Goal: Task Accomplishment & Management: Complete application form

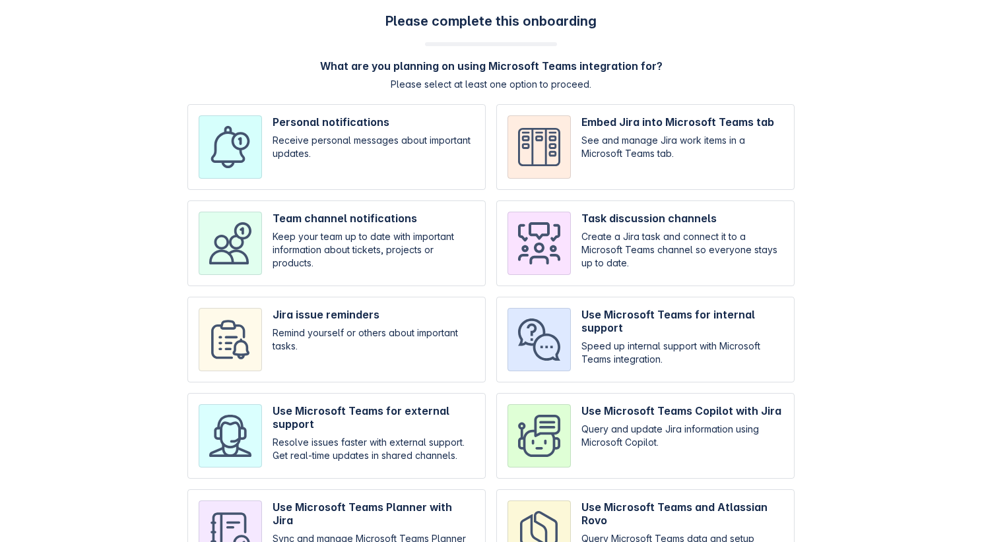
click at [393, 240] on input "checkbox" at bounding box center [336, 244] width 298 height 86
checkbox input "true"
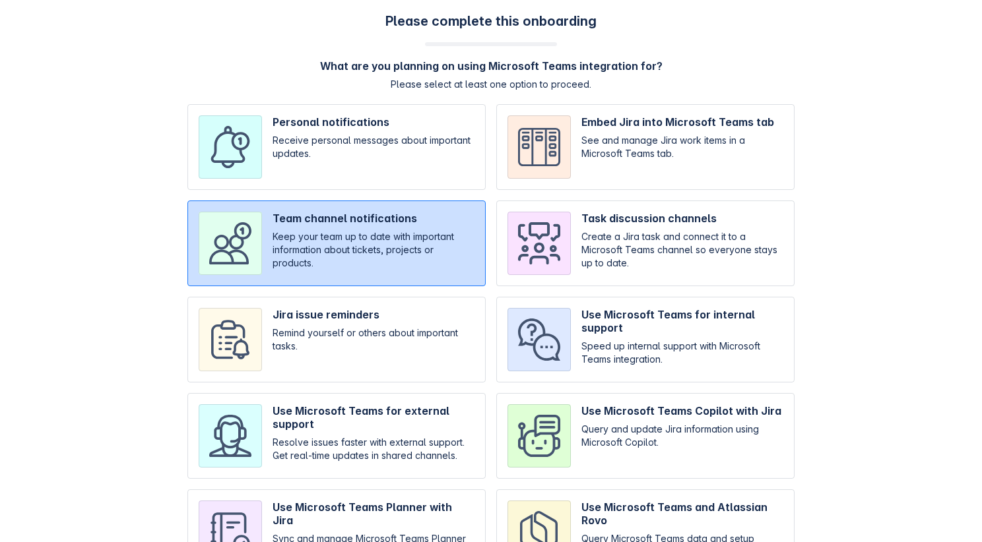
click at [379, 305] on input "checkbox" at bounding box center [336, 340] width 298 height 86
checkbox input "true"
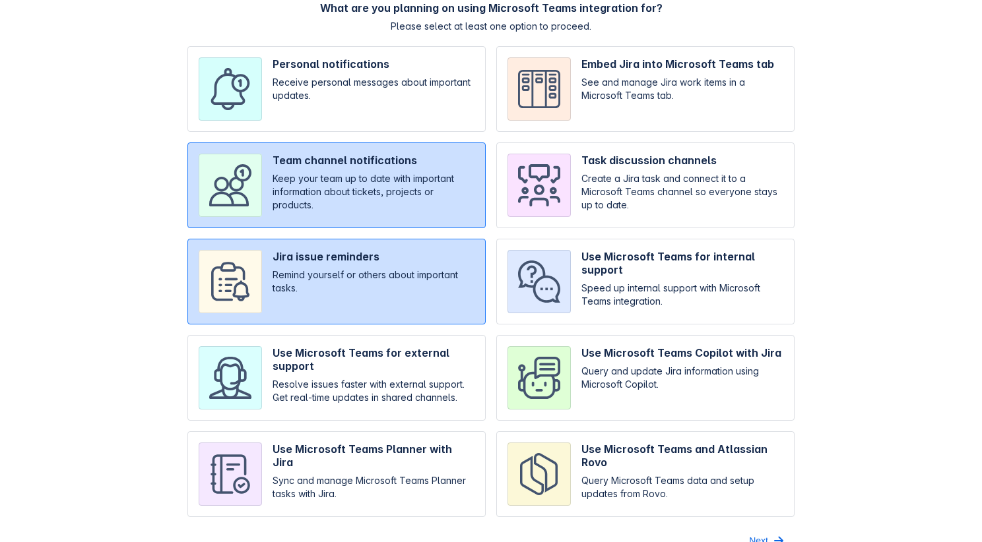
scroll to position [80, 0]
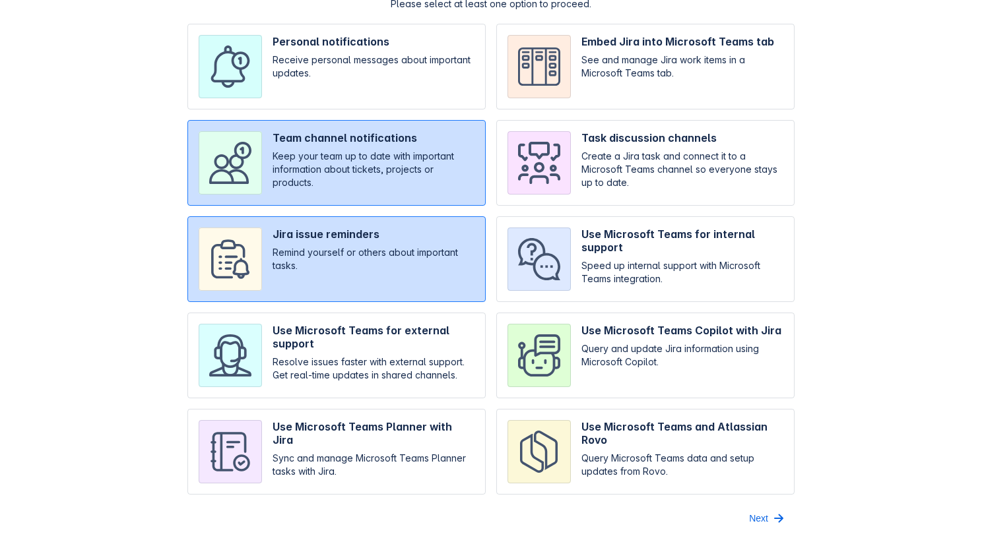
click at [354, 326] on input "checkbox" at bounding box center [336, 356] width 298 height 86
checkbox input "true"
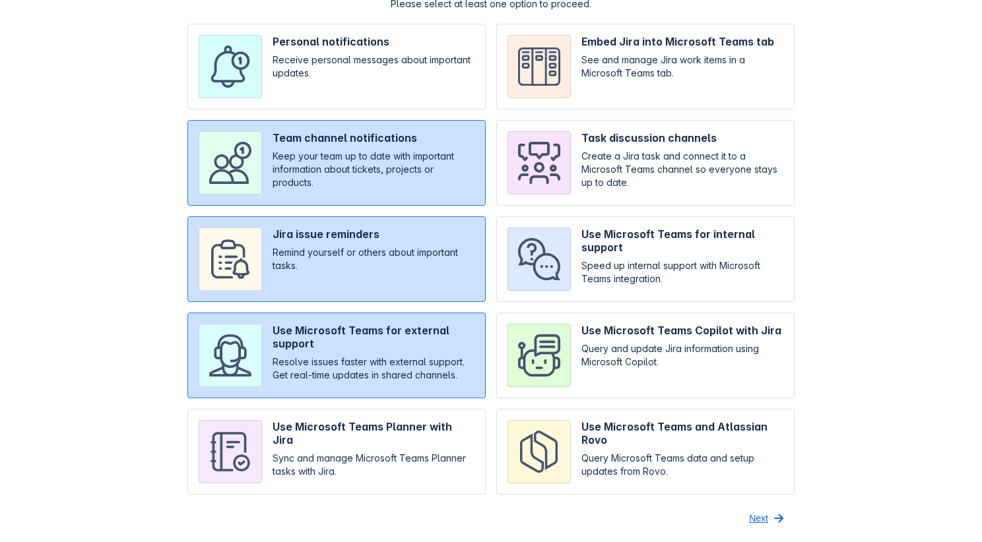
click at [767, 512] on span "Next" at bounding box center [758, 518] width 19 height 21
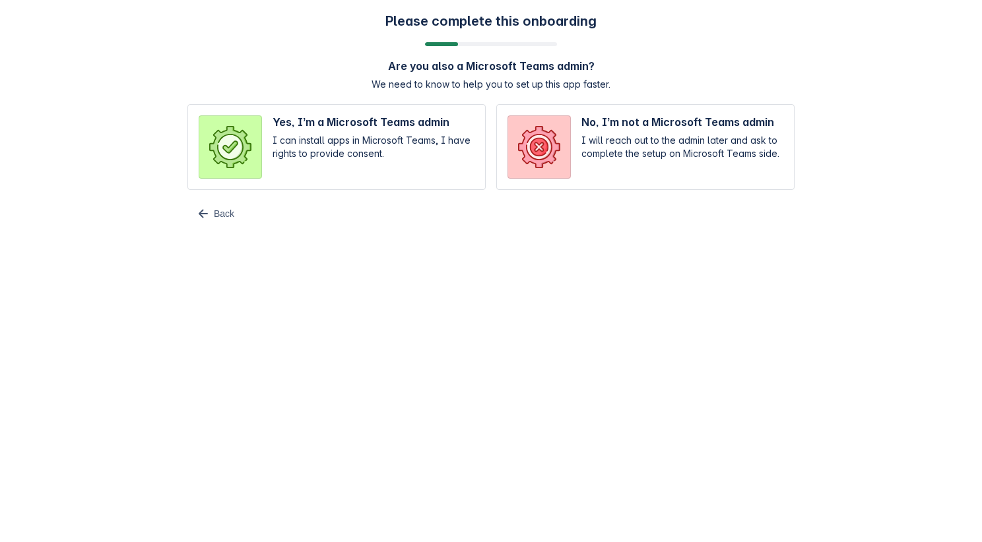
click at [577, 168] on input "radio" at bounding box center [645, 147] width 298 height 86
radio input "true"
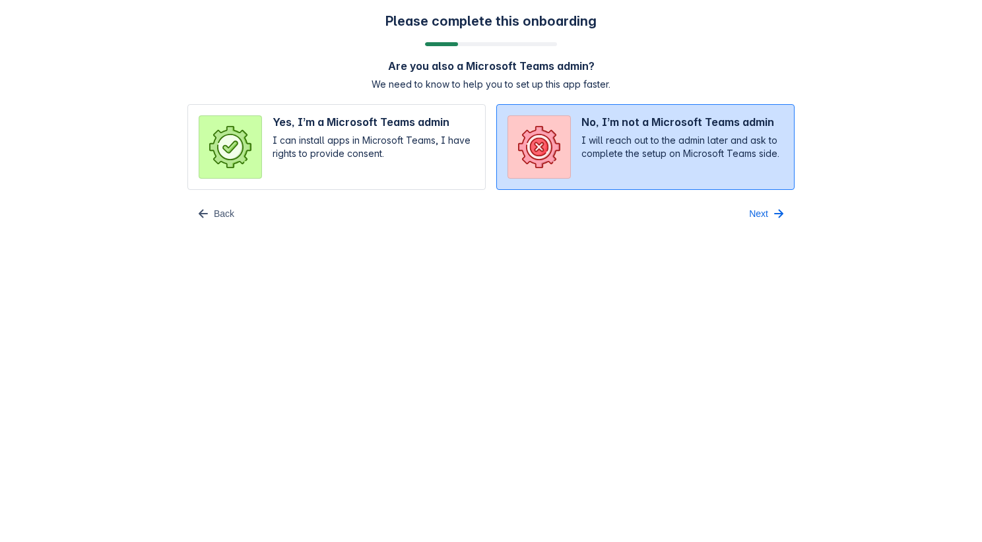
click at [739, 208] on div "Next" at bounding box center [642, 213] width 303 height 21
click at [747, 208] on button "Next" at bounding box center [767, 213] width 53 height 21
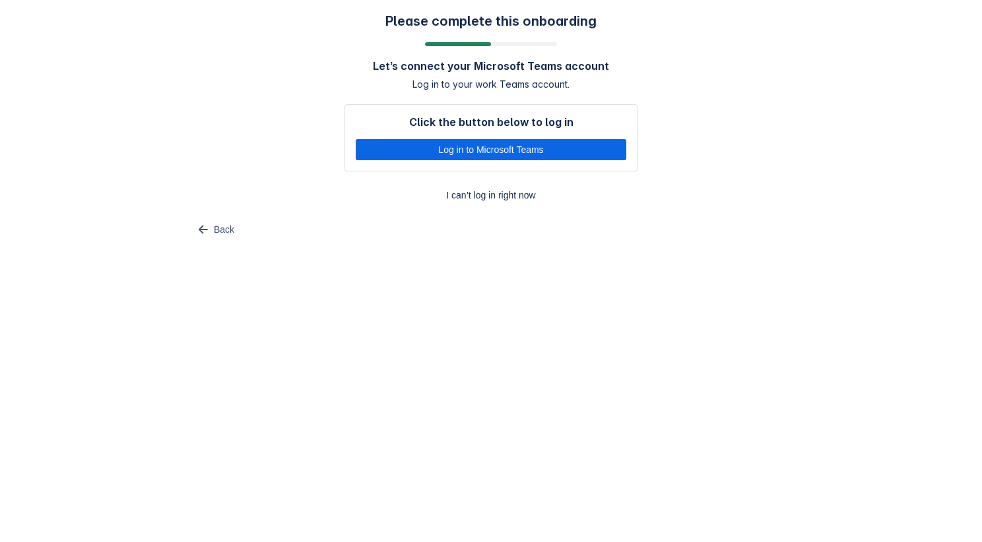
click at [470, 181] on div "Click the button below to log in Log in to Microsoft Teams I can’t log in right…" at bounding box center [490, 155] width 293 height 102
click at [479, 198] on span "I can’t log in right now" at bounding box center [490, 195] width 277 height 21
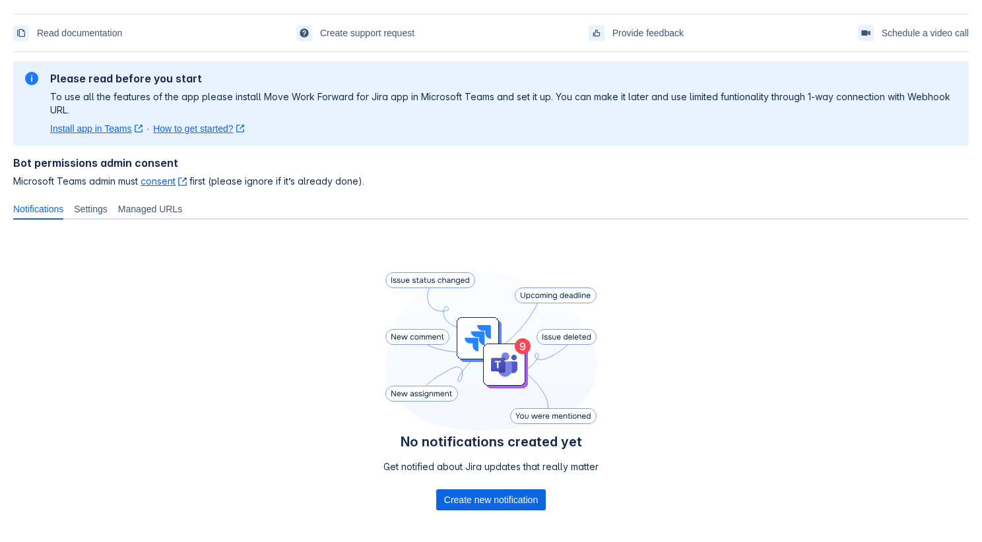
scroll to position [47, 0]
